Goal: Navigation & Orientation: Find specific page/section

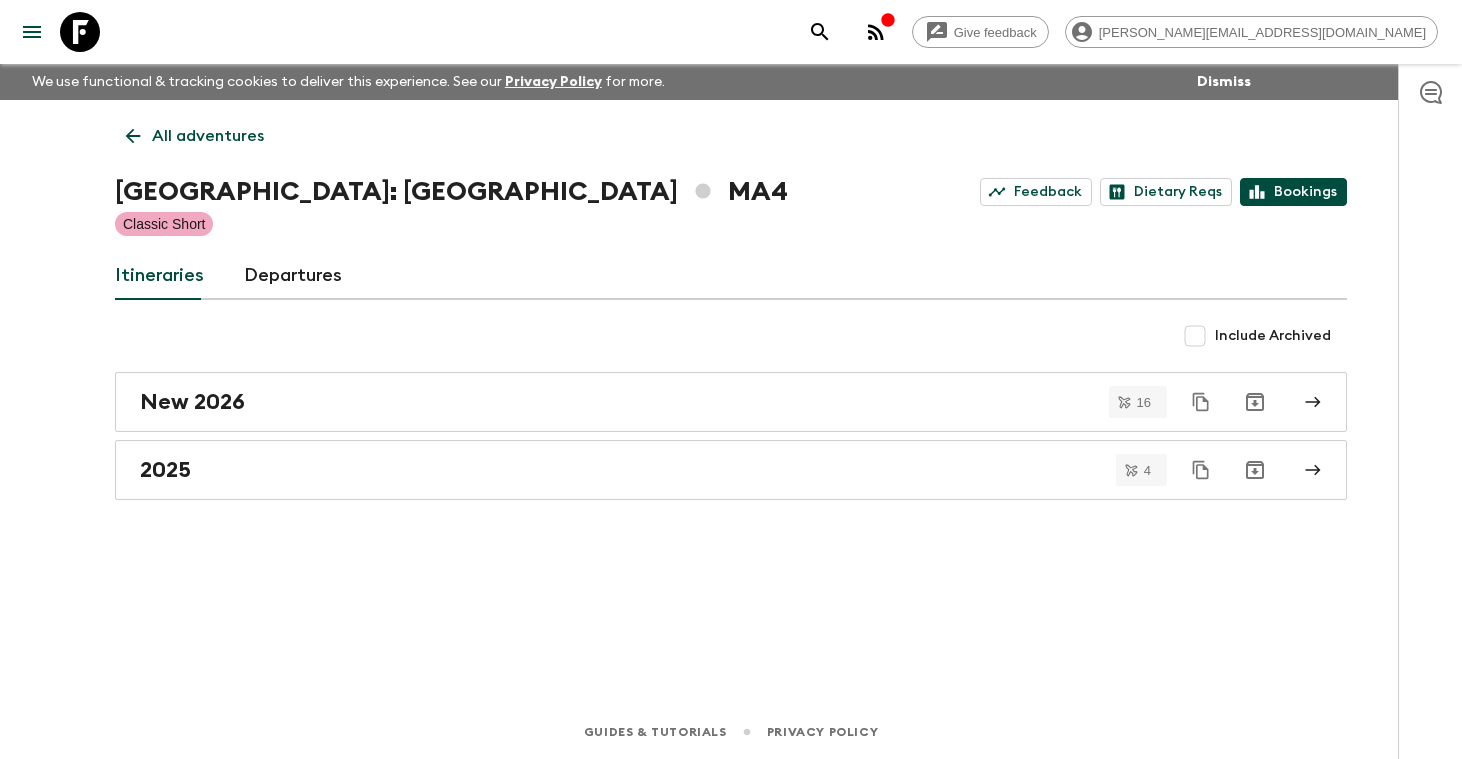
click at [1311, 193] on link "Bookings" at bounding box center [1293, 192] width 107 height 28
click at [221, 139] on p "All adventures" at bounding box center [208, 136] width 112 height 24
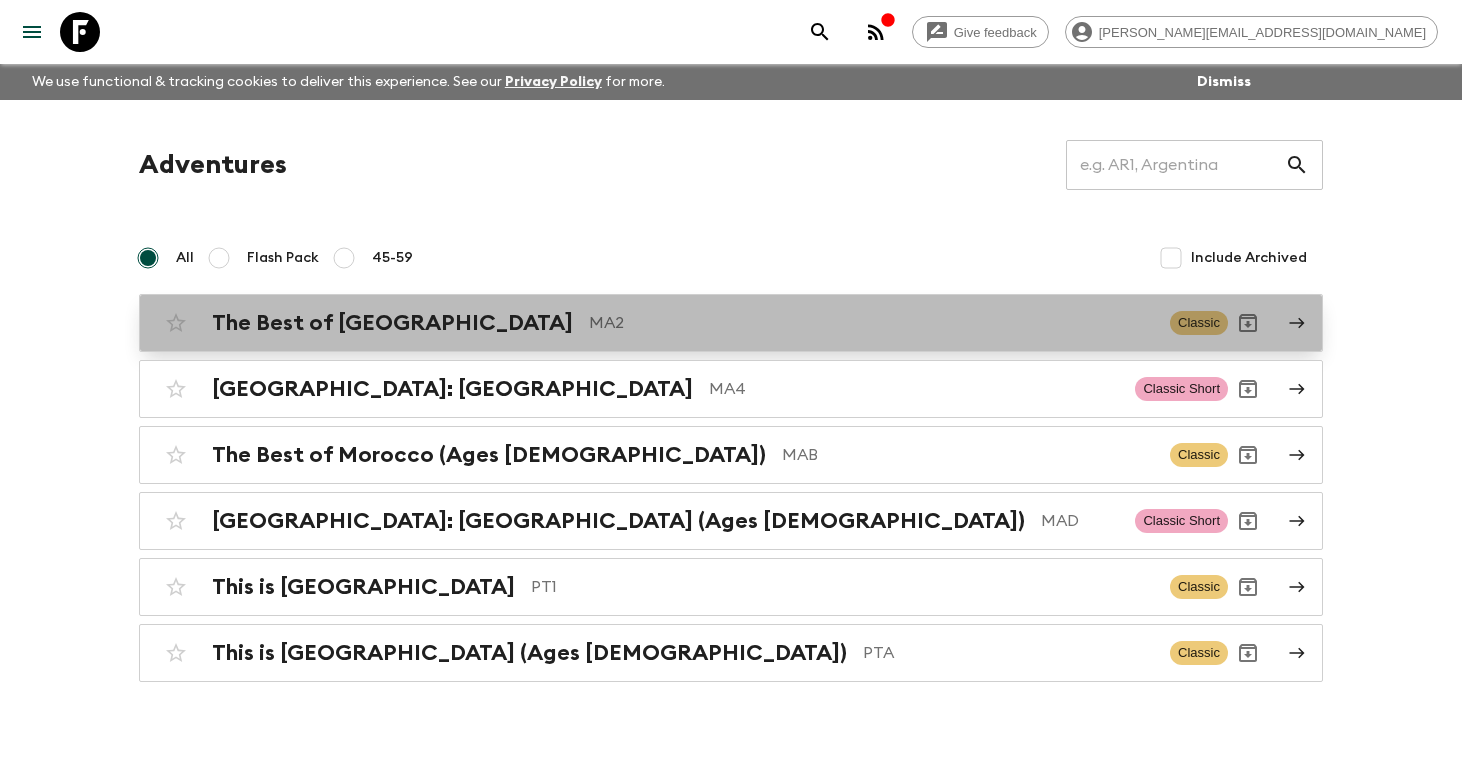
click at [328, 328] on h2 "The Best of [GEOGRAPHIC_DATA]" at bounding box center [392, 323] width 361 height 26
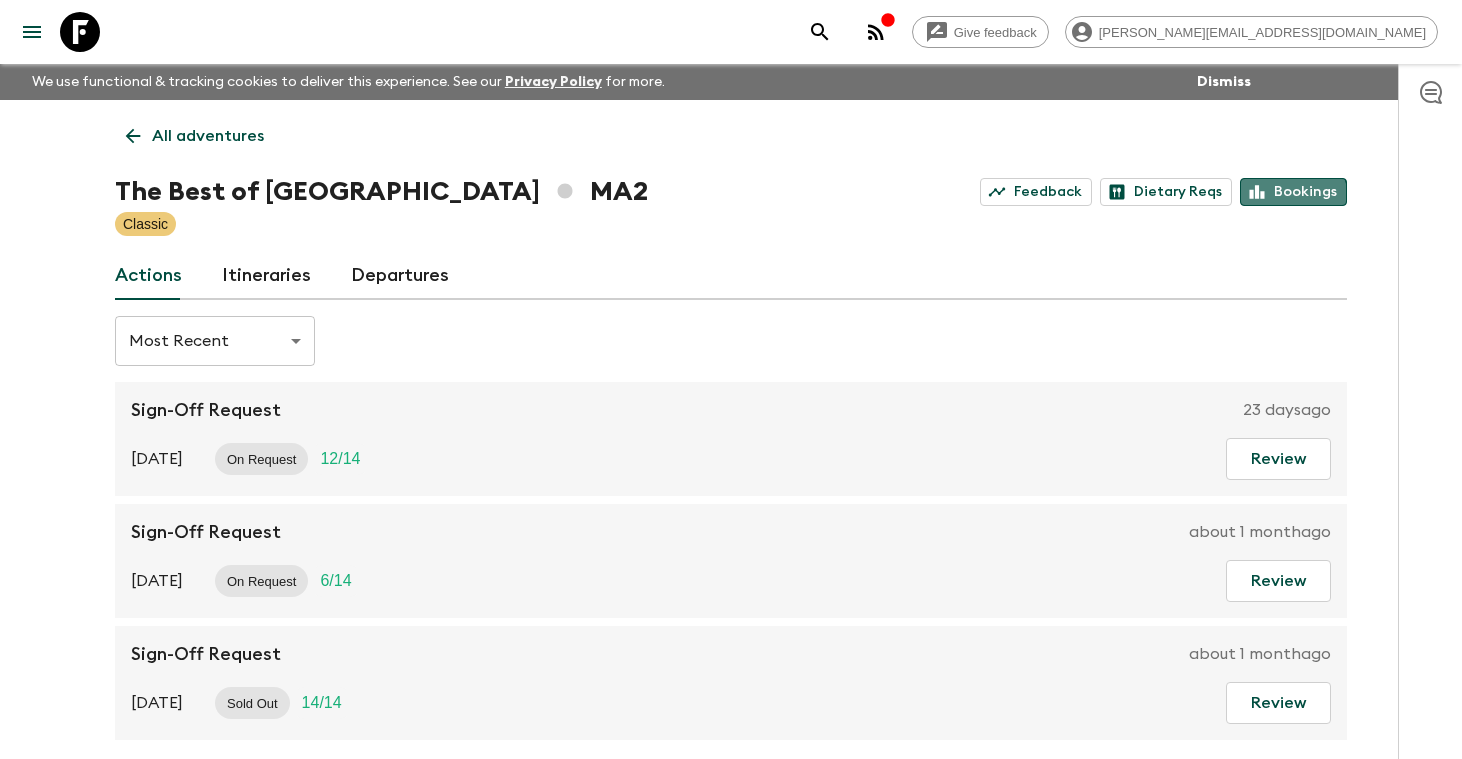
click at [1293, 199] on link "Bookings" at bounding box center [1293, 192] width 107 height 28
click at [206, 134] on p "All adventures" at bounding box center [208, 136] width 112 height 24
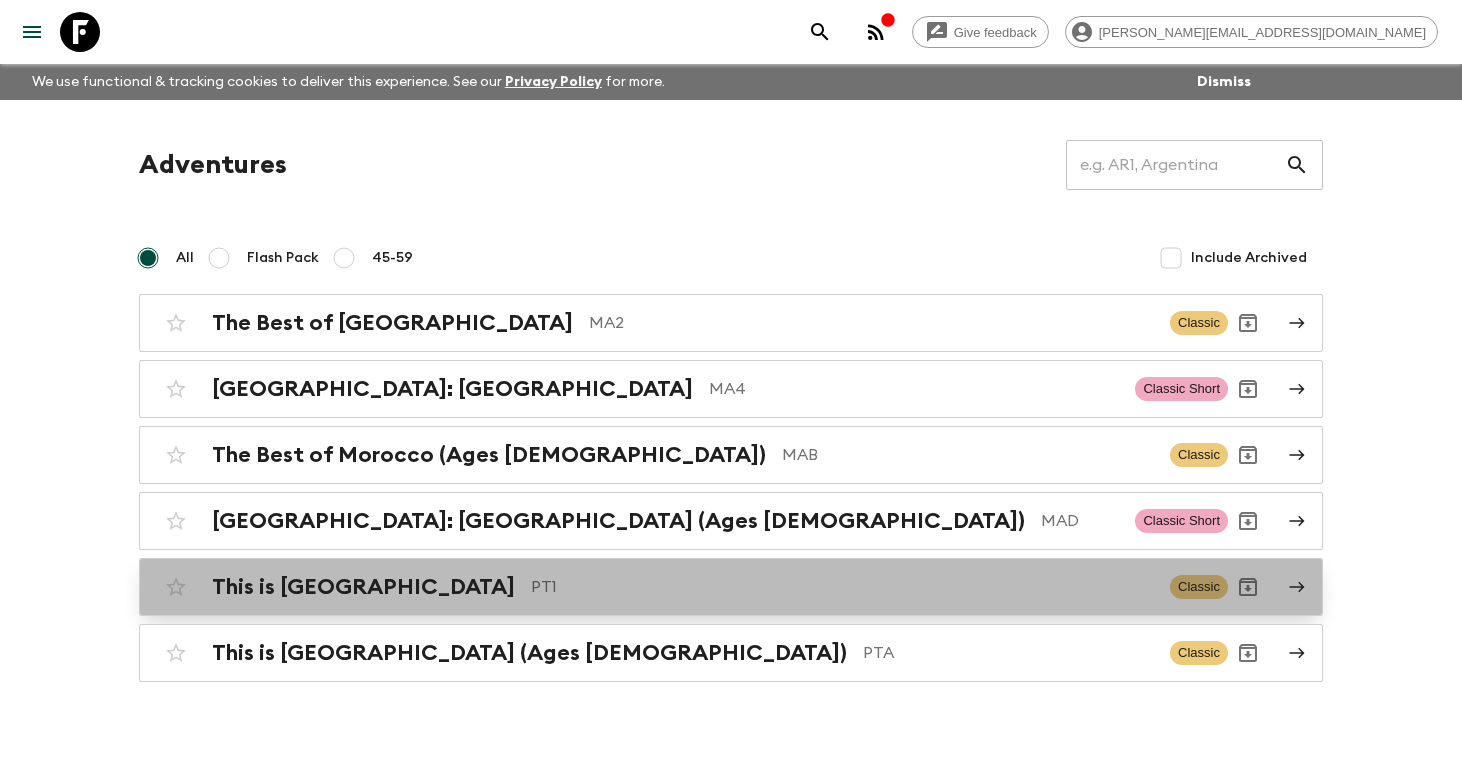
click at [316, 594] on h2 "This is [GEOGRAPHIC_DATA]" at bounding box center [363, 587] width 303 height 26
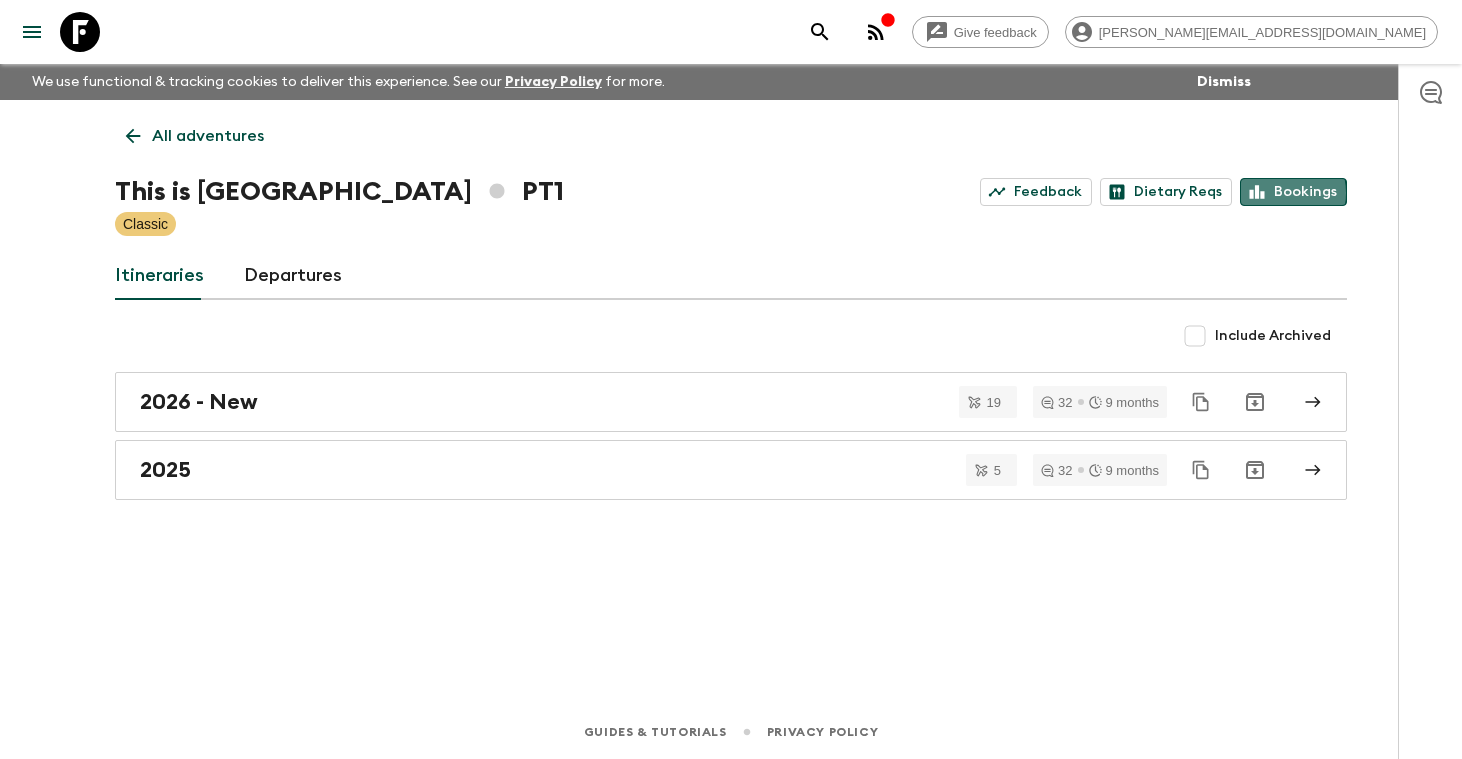
click at [1281, 193] on link "Bookings" at bounding box center [1293, 192] width 107 height 28
